Goal: Transaction & Acquisition: Obtain resource

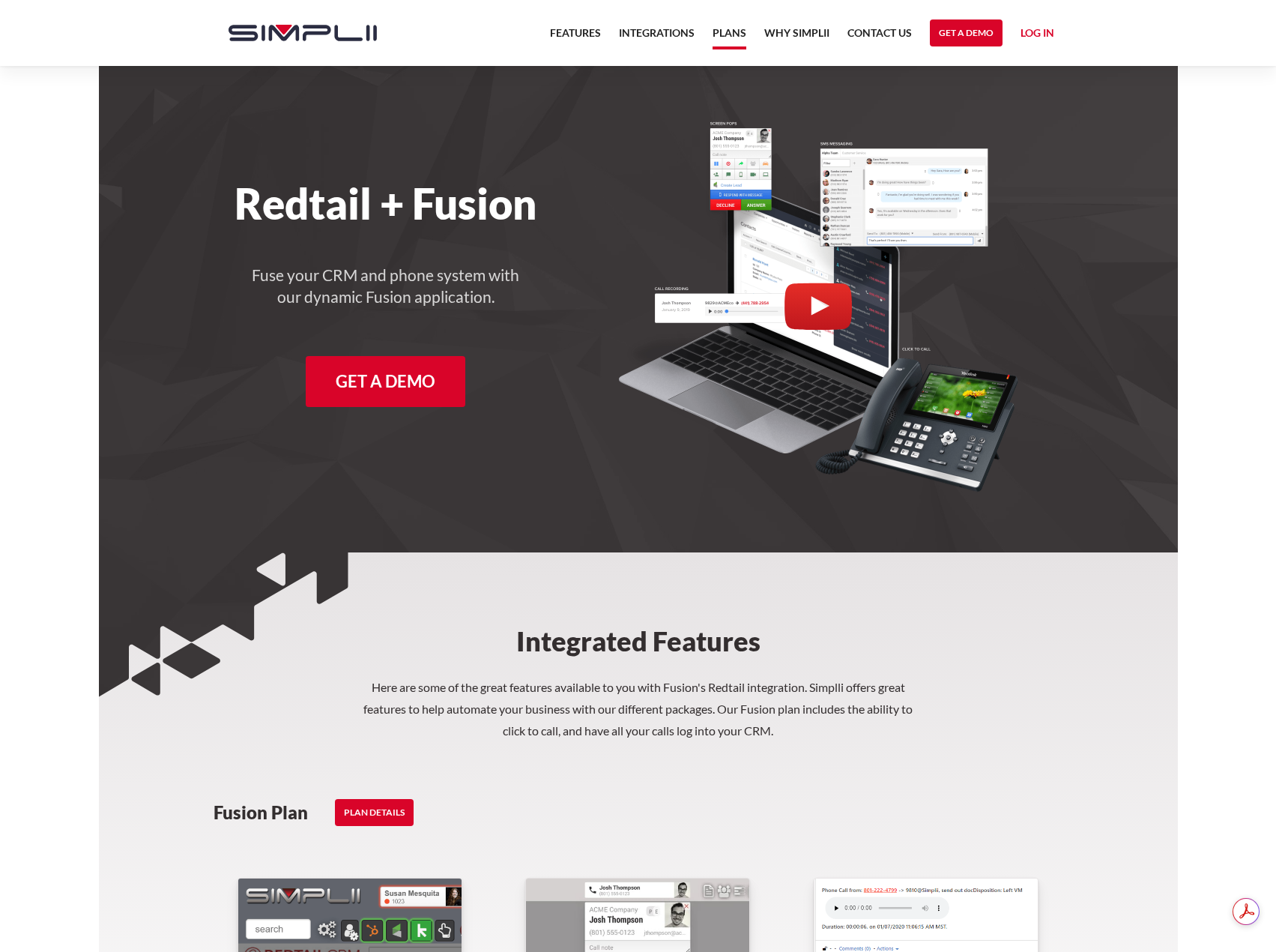
click at [719, 34] on link "Plans" at bounding box center [730, 37] width 34 height 26
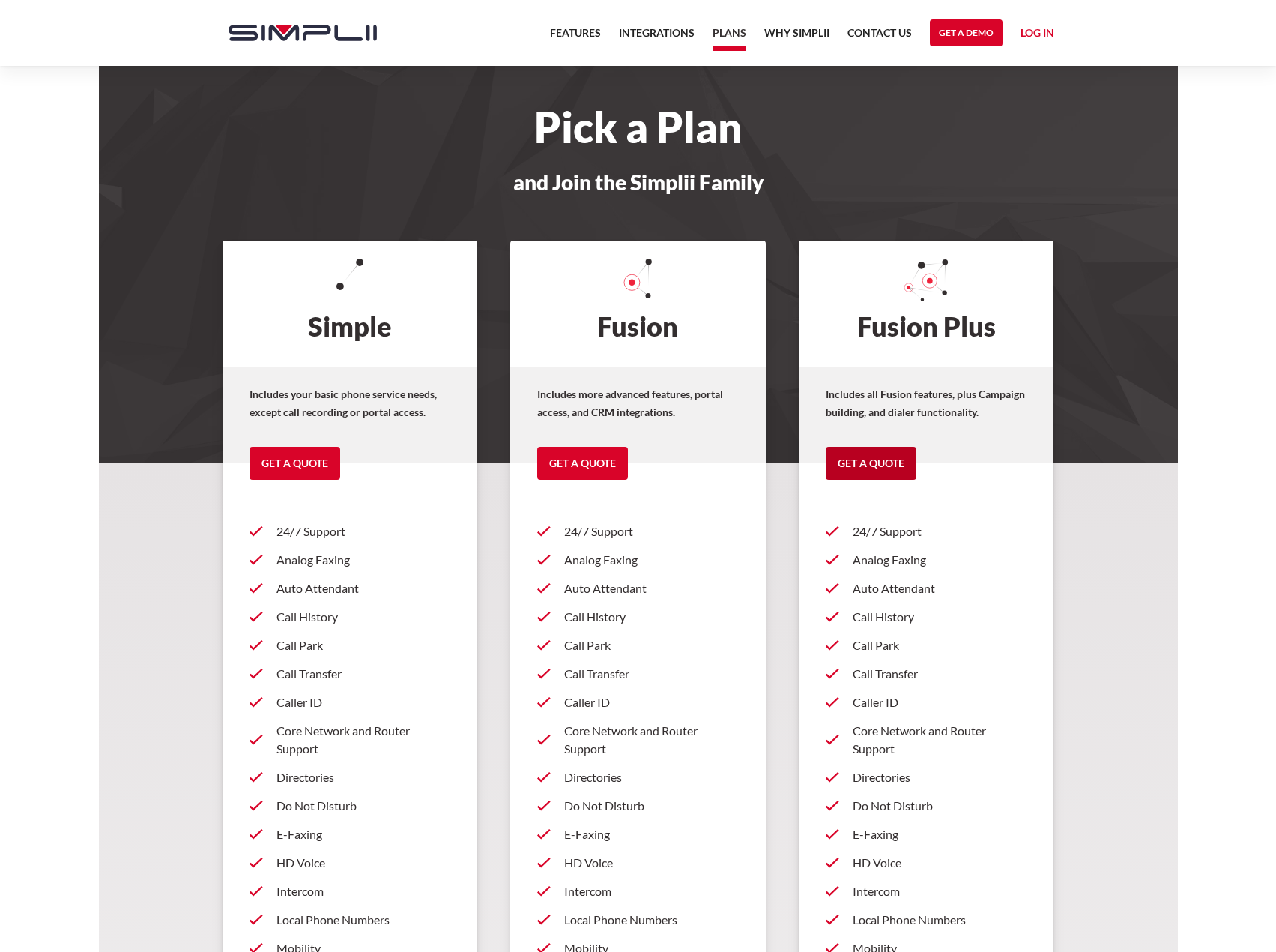
click at [859, 470] on link "Get a Quote" at bounding box center [871, 463] width 91 height 33
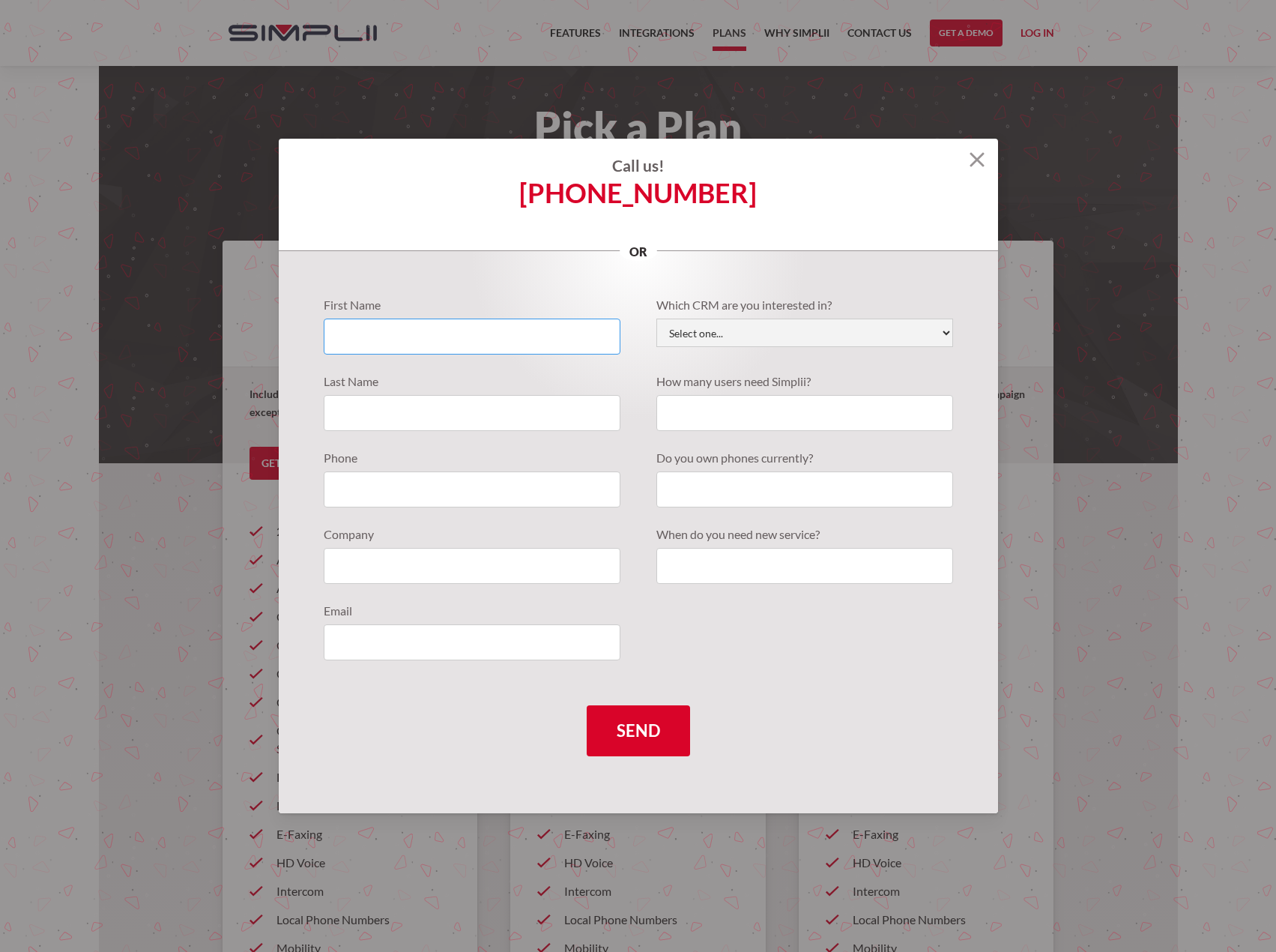
click at [416, 326] on input "Quote Requests" at bounding box center [472, 336] width 297 height 36
type input "Logan"
type input "Marcus"
type input "3102706272"
type input "loganmarcus18@gmail.com"
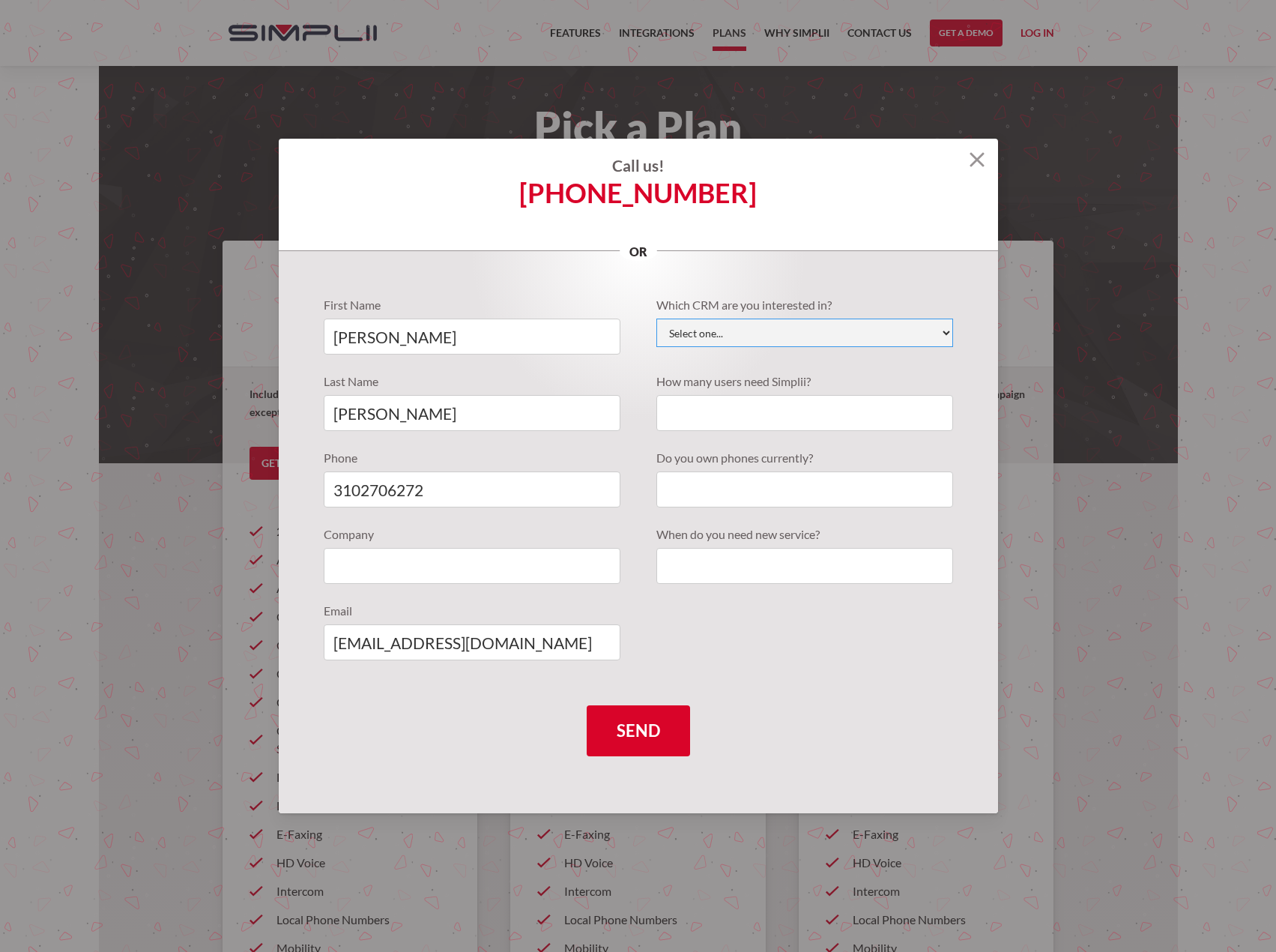
click at [747, 338] on select "Select one... Active Campaign Autotask ChildCareCRM Close.io ConnectWise Copper…" at bounding box center [805, 333] width 297 height 29
select select "Redtail"
click at [657, 318] on select "Select one... Active Campaign Autotask ChildCareCRM Close.io ConnectWise Copper…" at bounding box center [805, 333] width 297 height 29
click at [459, 648] on input "loganmarcus18@gmail.com" at bounding box center [472, 642] width 297 height 36
type input "Logan@sunvalleywealth.com"
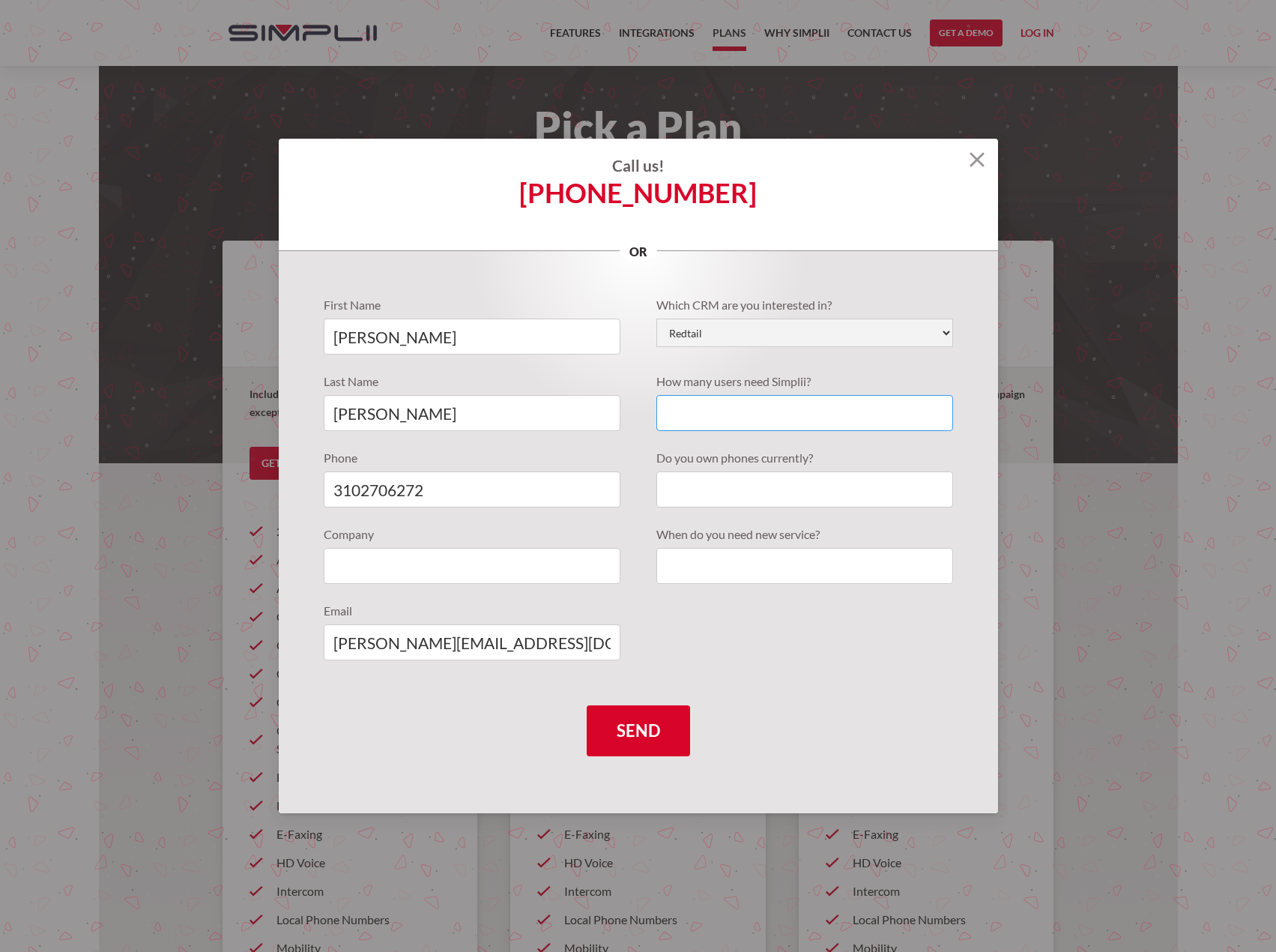
click at [703, 408] on input "Quote Requests" at bounding box center [805, 412] width 297 height 36
type input "3-4"
click at [709, 500] on input "Quote Requests" at bounding box center [805, 489] width 297 height 36
click at [691, 577] on input "Quote Requests" at bounding box center [805, 565] width 297 height 36
type input "now"
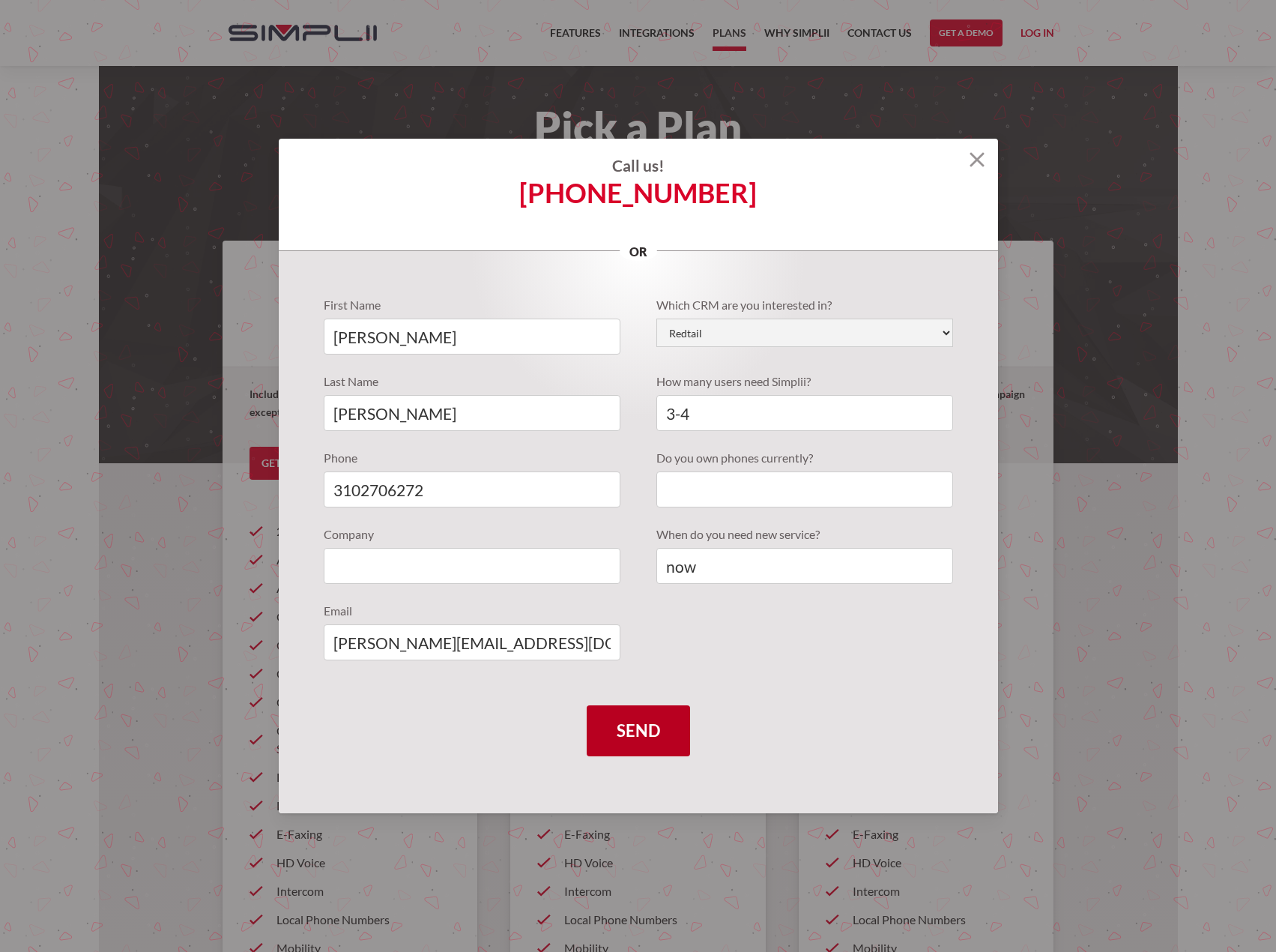
click at [651, 723] on input "Send" at bounding box center [638, 731] width 103 height 51
click at [465, 562] on input "Quote Requests" at bounding box center [472, 565] width 297 height 36
type input "Sun Valley Wealth"
click at [614, 727] on input "Send" at bounding box center [638, 731] width 103 height 51
click at [740, 486] on input "Quote Requests" at bounding box center [805, 489] width 297 height 36
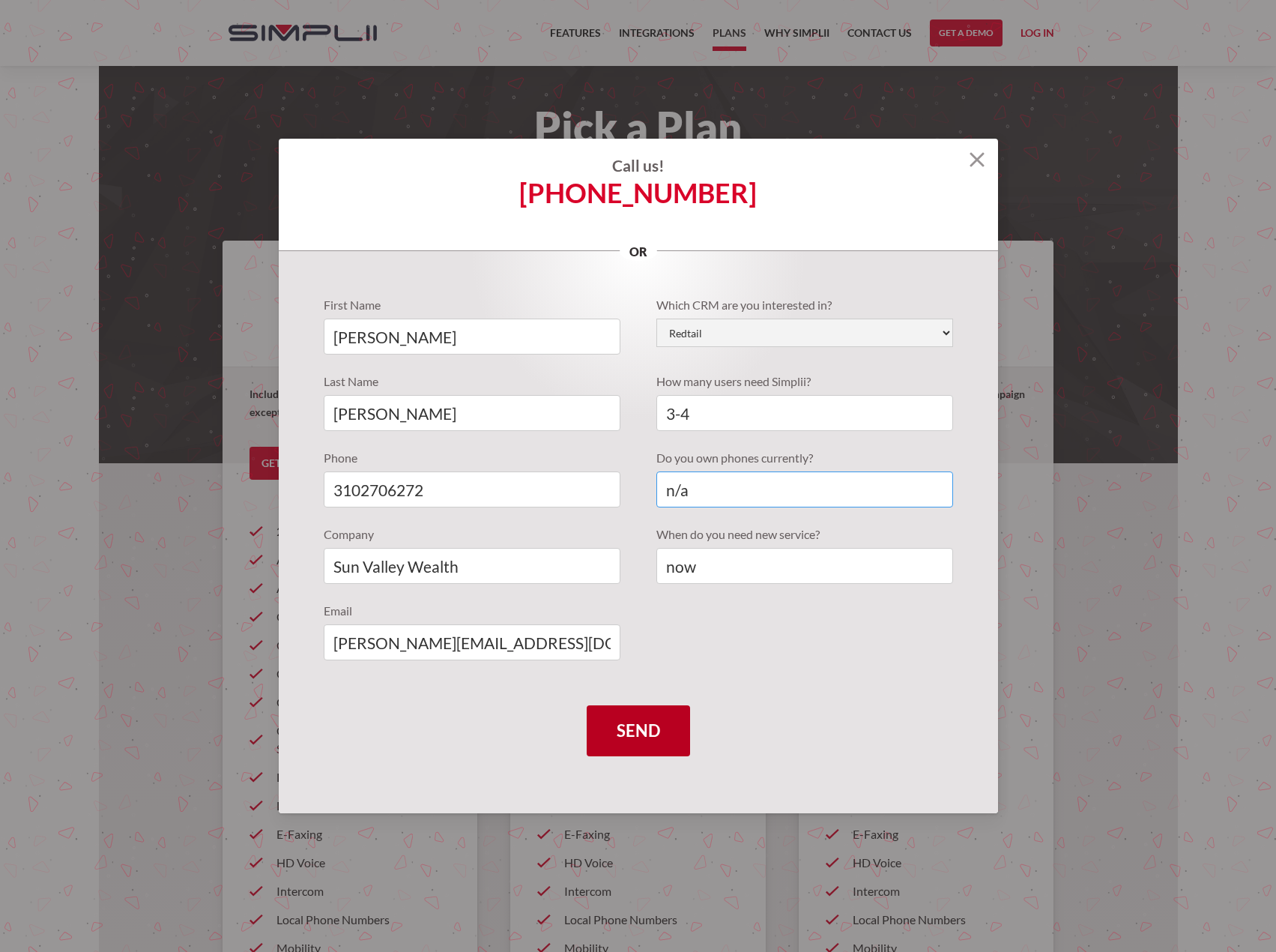
type input "n/a"
click at [621, 732] on input "Send" at bounding box center [638, 731] width 103 height 51
type input "Please wait..."
